Goal: Transaction & Acquisition: Purchase product/service

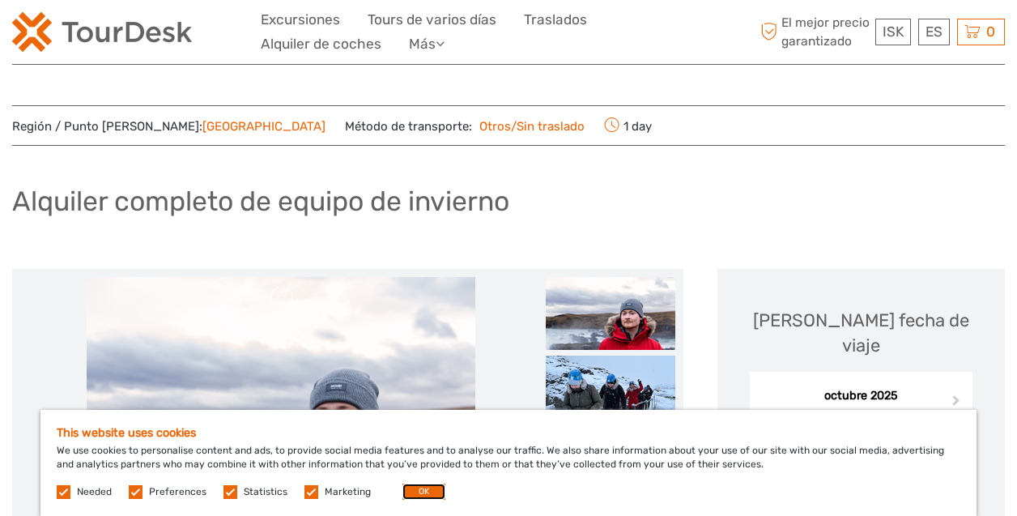
click at [415, 494] on button "OK" at bounding box center [423, 491] width 43 height 16
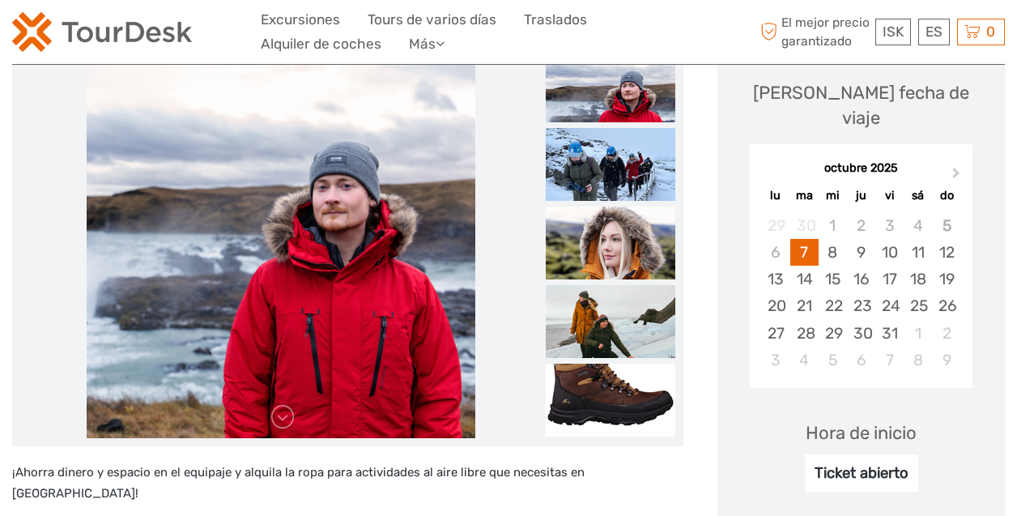
scroll to position [252, 0]
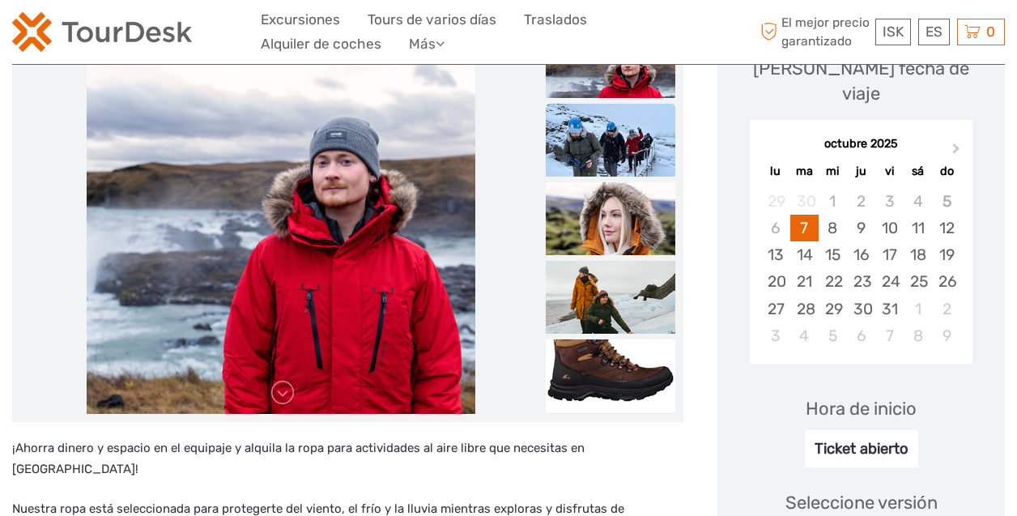
click at [637, 133] on img at bounding box center [611, 140] width 130 height 73
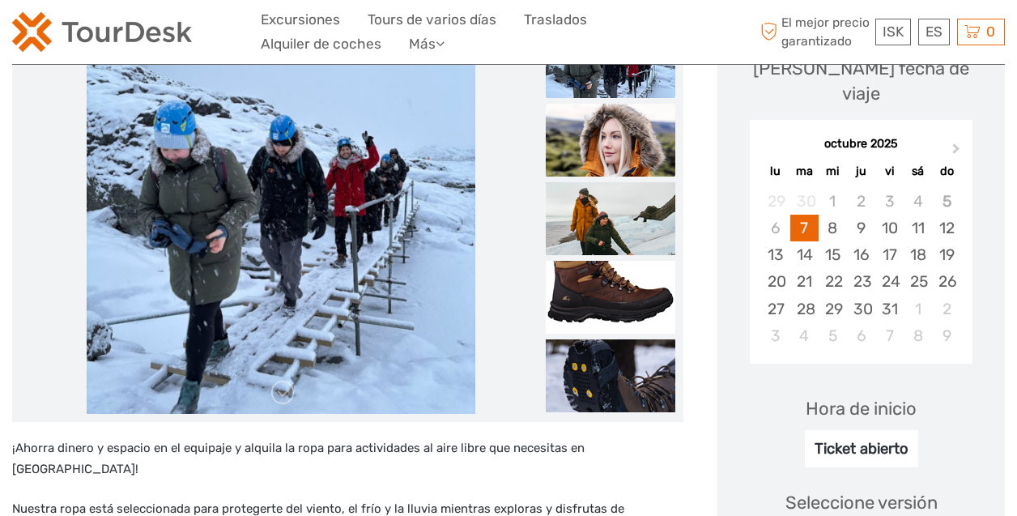
click at [635, 154] on img at bounding box center [611, 140] width 130 height 73
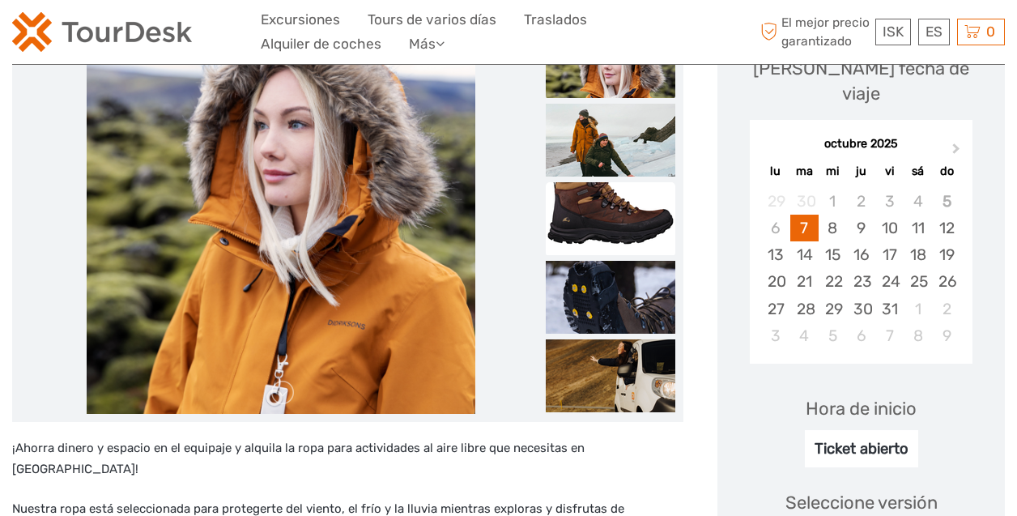
click at [615, 206] on img at bounding box center [611, 218] width 130 height 73
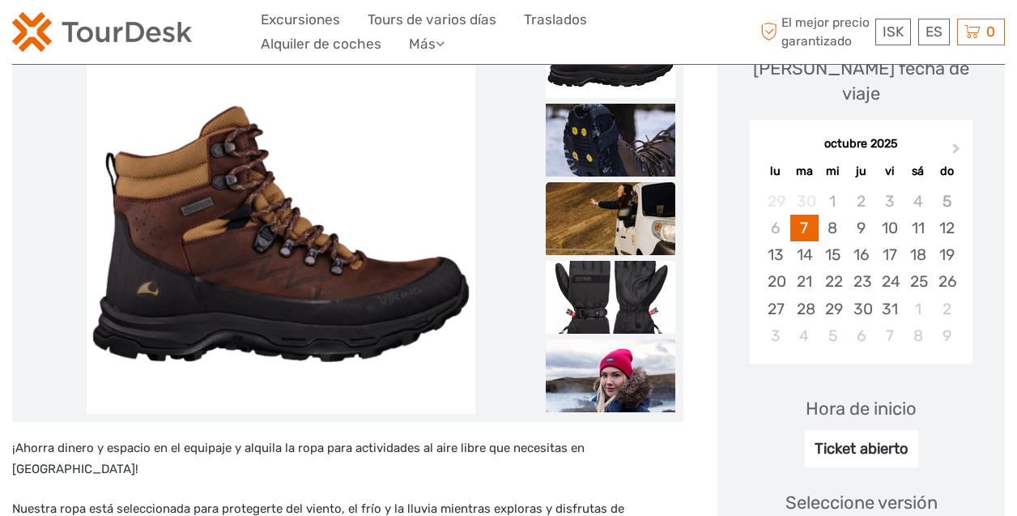
click at [616, 221] on img at bounding box center [611, 218] width 130 height 73
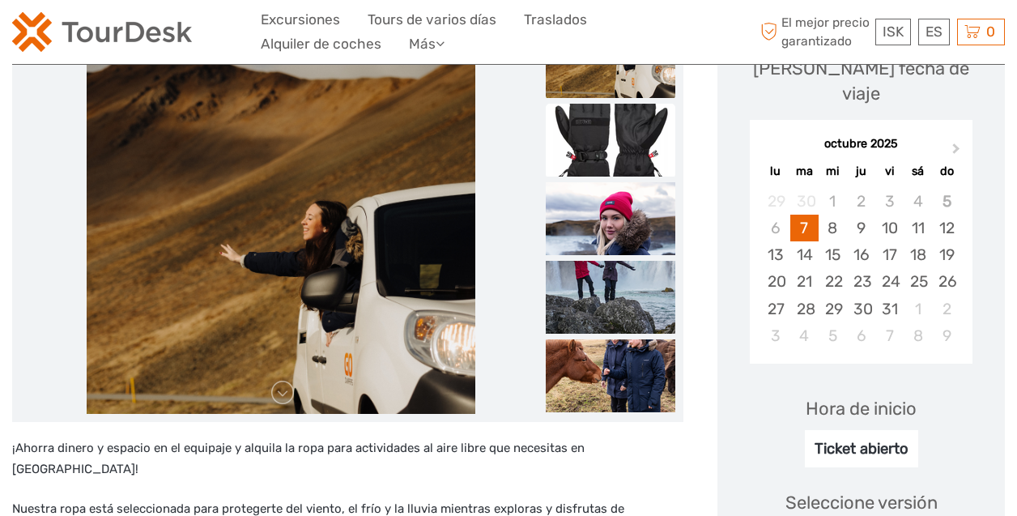
click at [611, 161] on img at bounding box center [611, 140] width 130 height 73
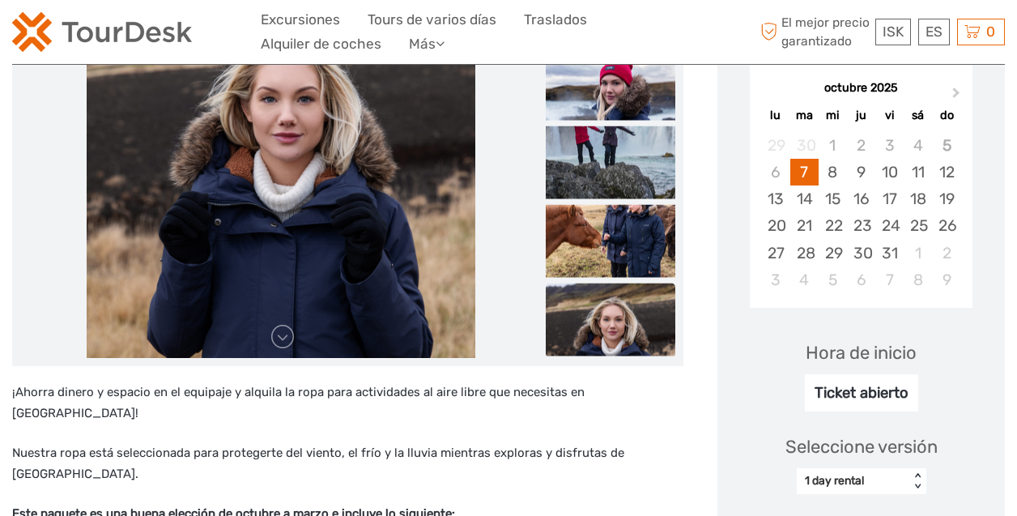
scroll to position [295, 0]
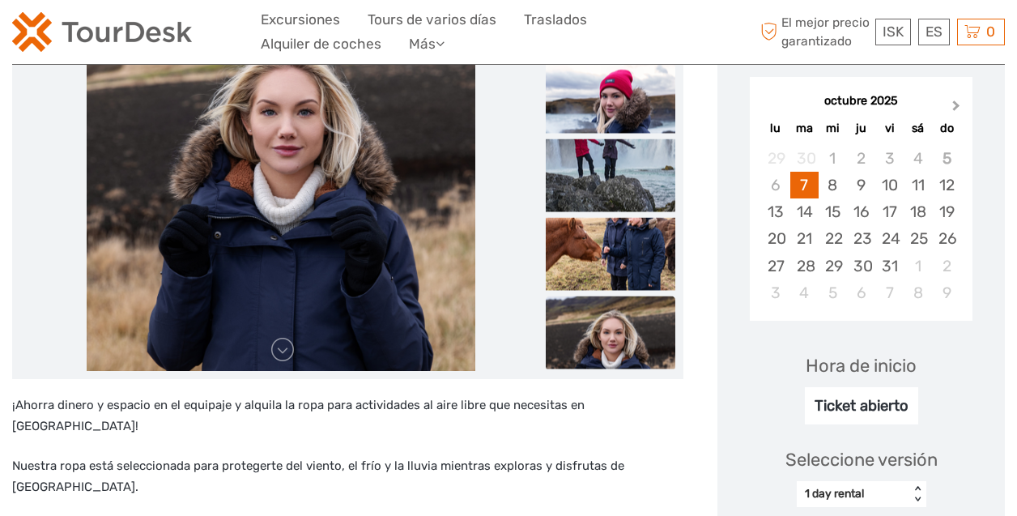
click at [956, 97] on span "Next Month" at bounding box center [956, 108] width 0 height 23
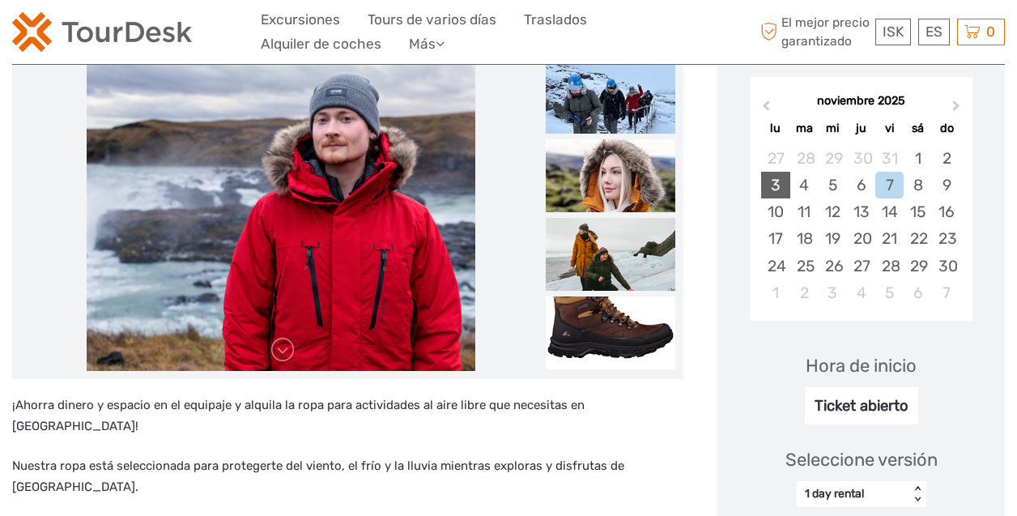
click at [776, 172] on div "3" at bounding box center [775, 185] width 28 height 27
click at [890, 172] on div "7" at bounding box center [889, 185] width 28 height 27
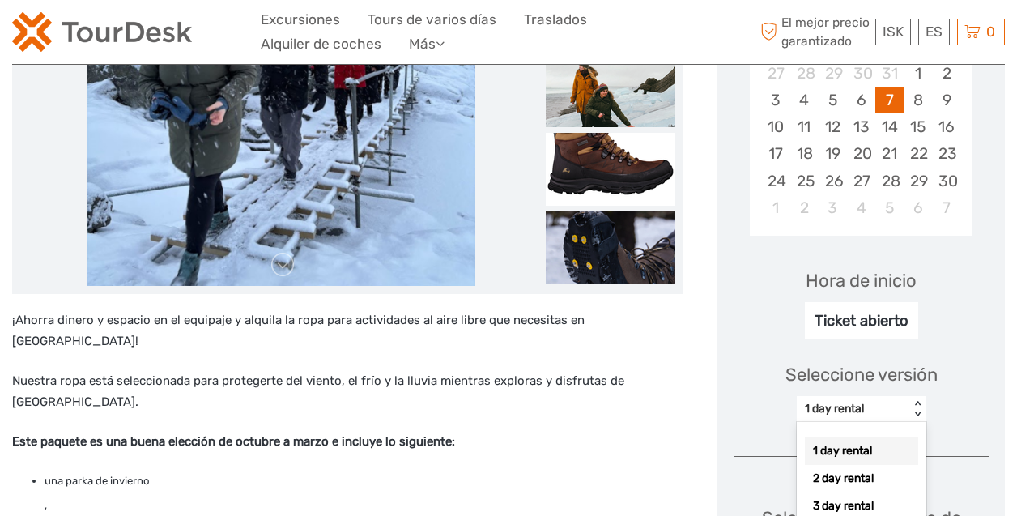
scroll to position [388, 0]
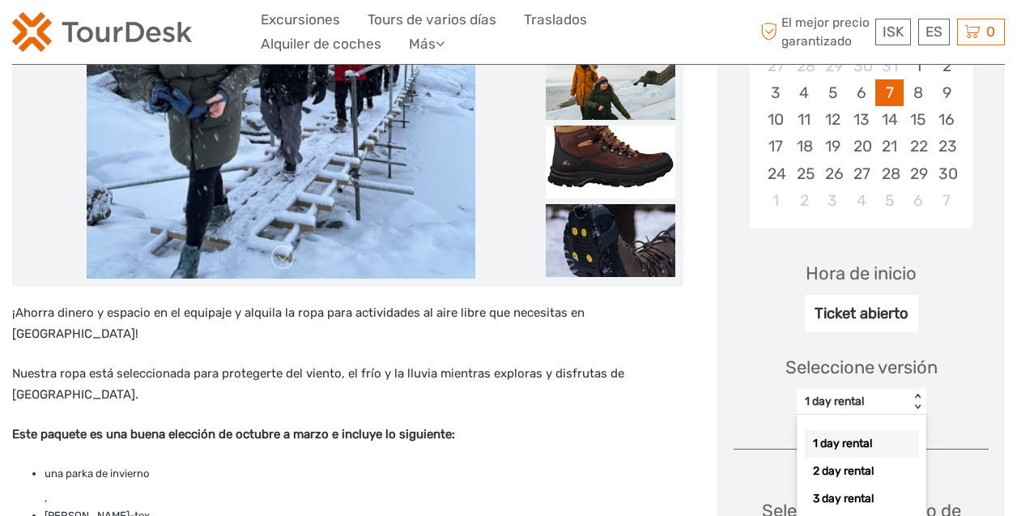
click at [915, 414] on div "option 1 day rental selected, 1 of 10. 10 results available. Use Up and Down to…" at bounding box center [862, 402] width 130 height 26
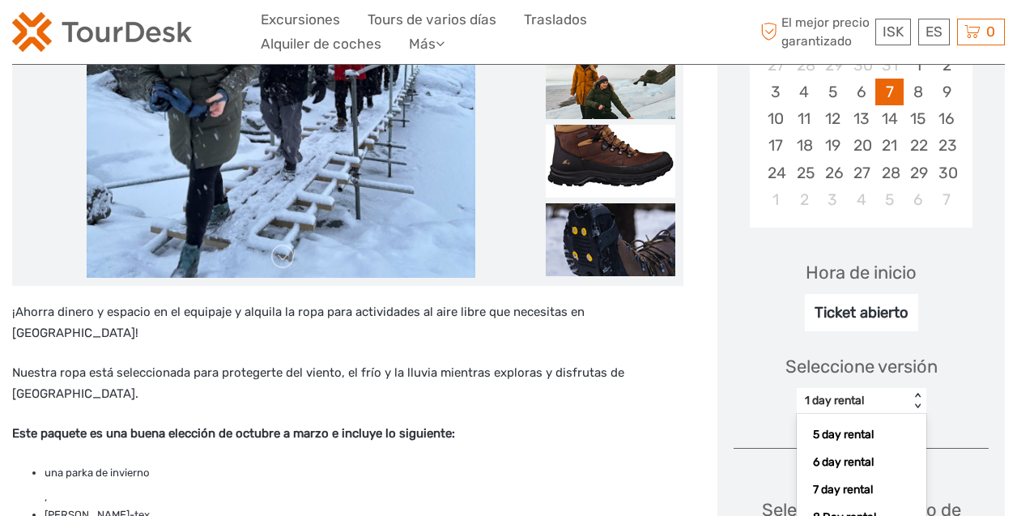
scroll to position [113, 0]
click at [859, 426] on div "5 day rental" at bounding box center [861, 440] width 113 height 28
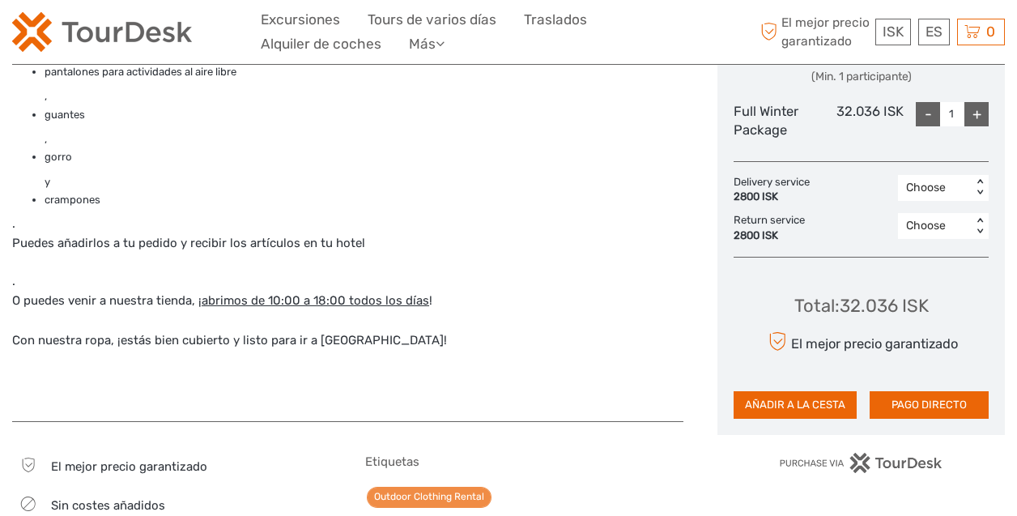
scroll to position [837, 0]
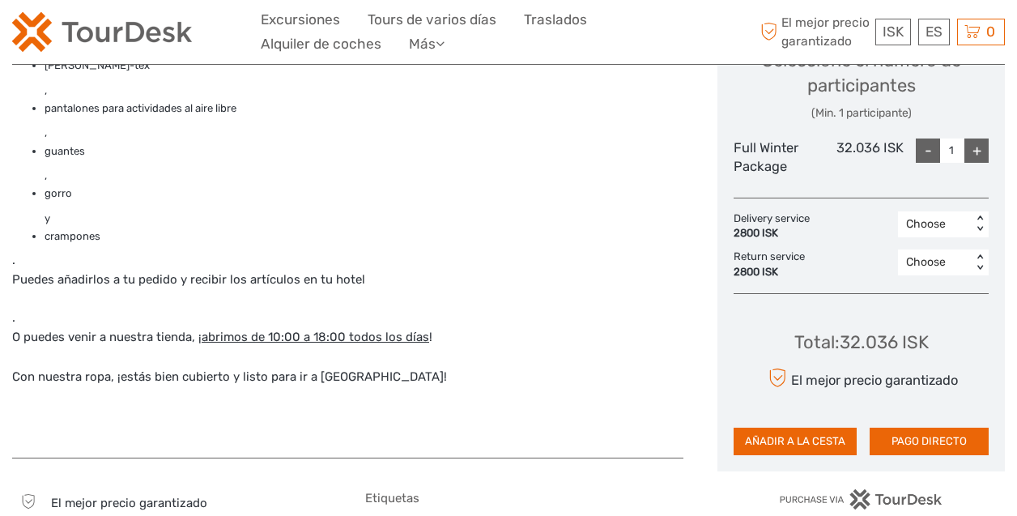
click at [970, 215] on div "Choose" at bounding box center [935, 224] width 74 height 19
click at [973, 215] on div "< >" at bounding box center [980, 223] width 14 height 17
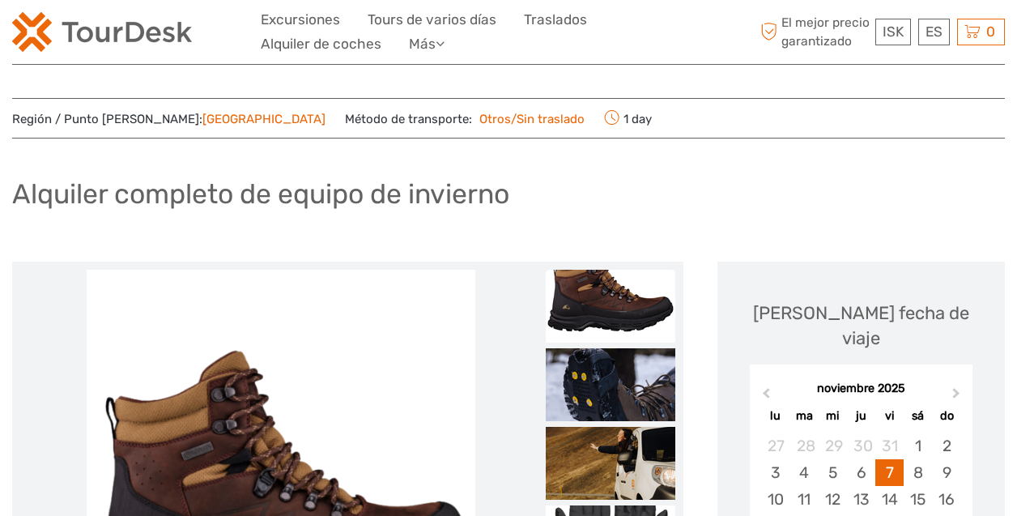
scroll to position [0, 0]
